Goal: Task Accomplishment & Management: Manage account settings

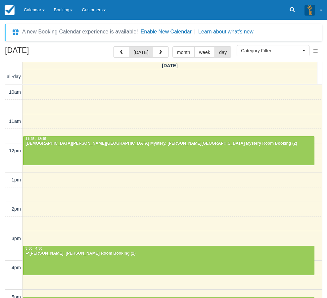
select select
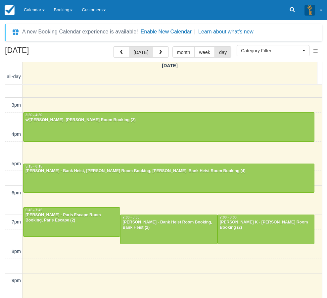
click at [2, 262] on div "[DATE] [DATE] month week day [DATE] all-day 10am 11am 12pm 1pm 2pm 3pm 4pm 5pm …" at bounding box center [163, 181] width 327 height 271
click at [34, 8] on link "Calendar" at bounding box center [34, 10] width 30 height 20
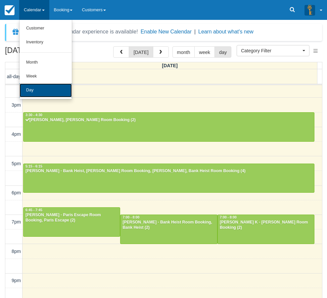
click at [43, 92] on link "Day" at bounding box center [46, 90] width 52 height 14
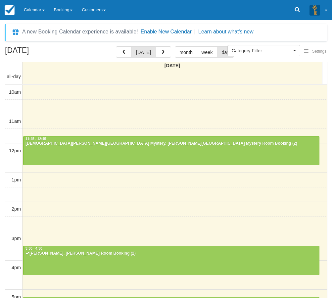
select select
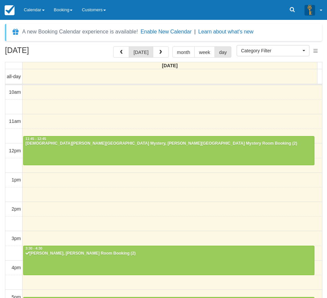
scroll to position [133, 0]
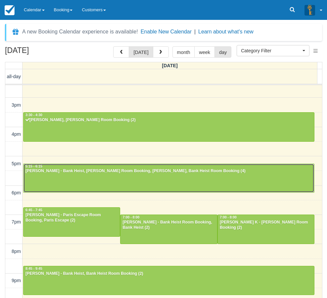
click at [125, 180] on div at bounding box center [169, 178] width 291 height 28
